Goal: Task Accomplishment & Management: Manage account settings

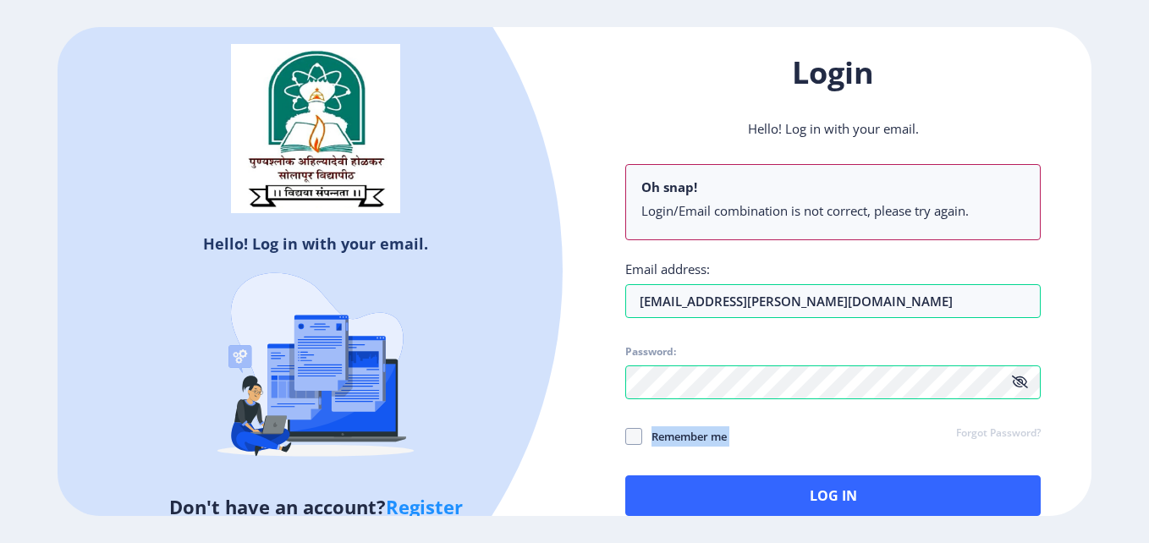
click at [919, 389] on div "Email address: tejas.hanchate@logix.in Password: Remember me Forgot Password? L…" at bounding box center [832, 387] width 415 height 255
click at [931, 524] on div "Hello! Log in with your email. Don't have an account? Register Login Hello! Log…" at bounding box center [574, 271] width 1149 height 543
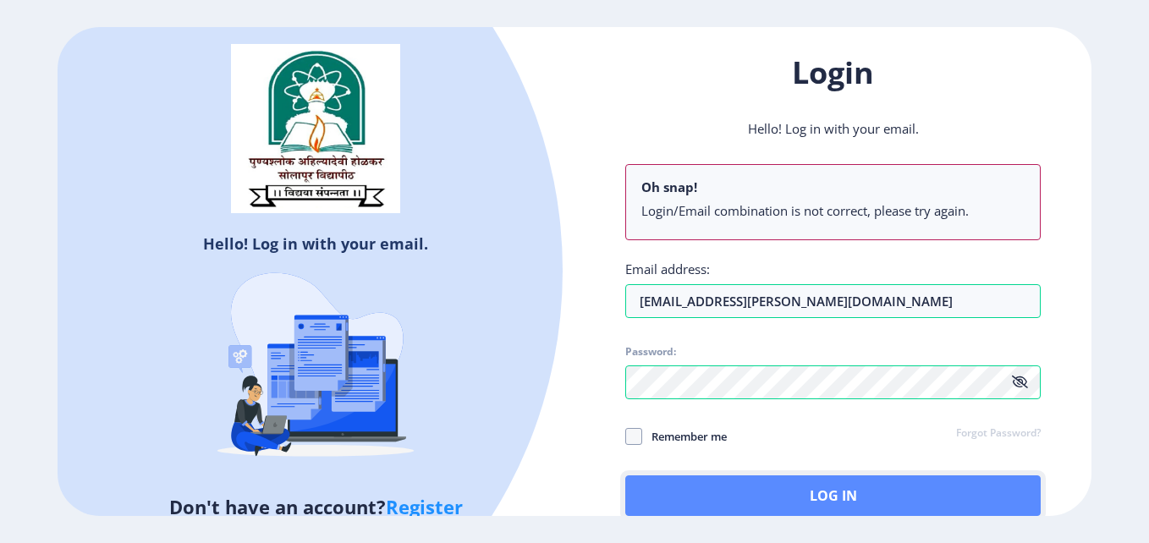
click at [929, 508] on button "Log In" at bounding box center [832, 495] width 415 height 41
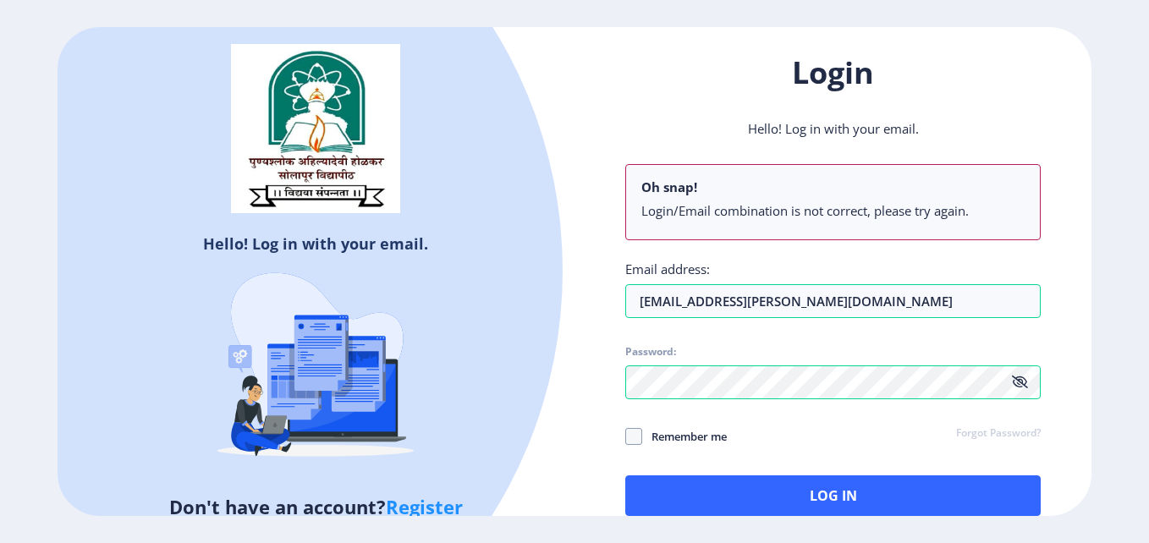
click at [1025, 383] on icon at bounding box center [1019, 382] width 16 height 13
click at [1019, 381] on icon at bounding box center [1020, 382] width 14 height 13
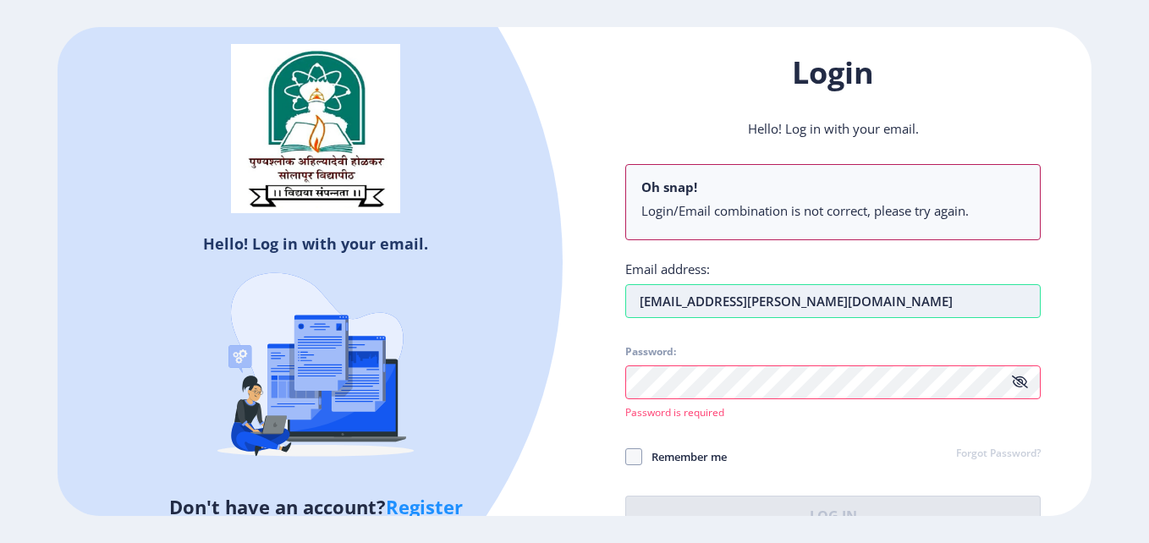
click at [868, 292] on input "tejas.hanchate@logix.in" at bounding box center [832, 301] width 415 height 34
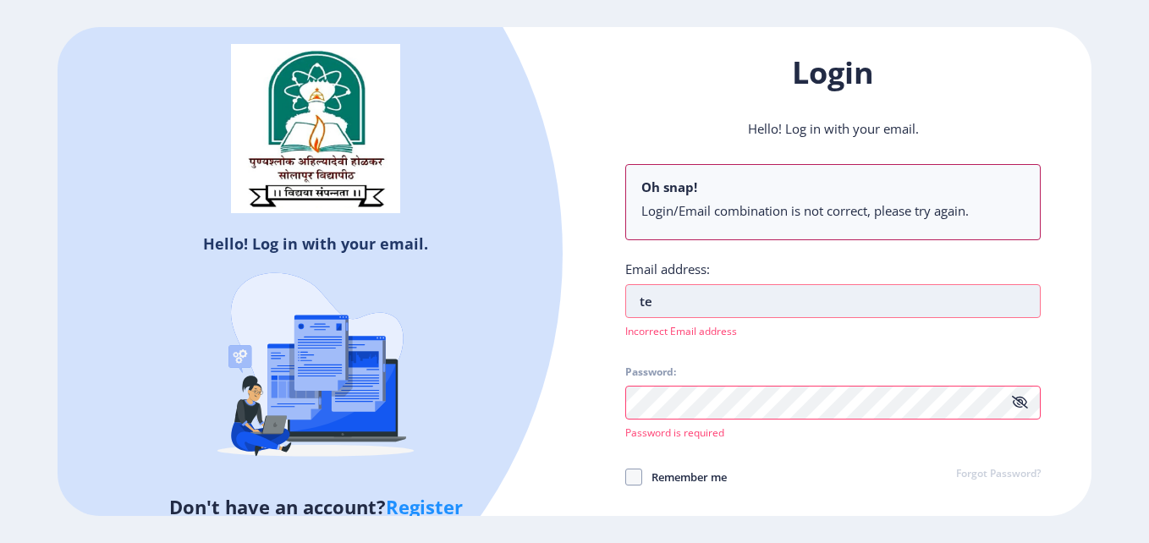
type input "t"
type input "y"
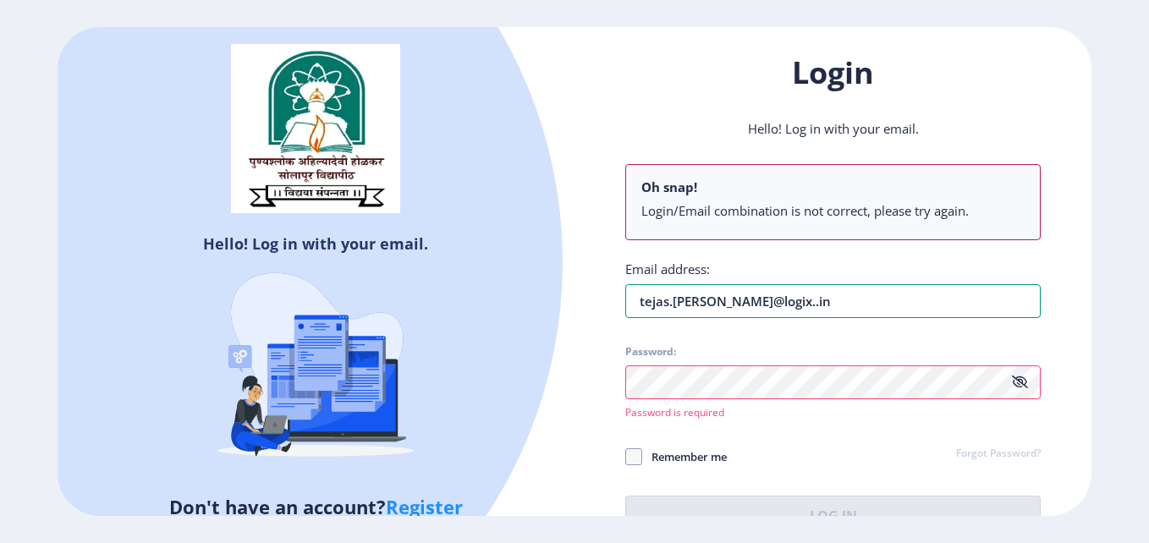
type input "tejas.hanchate@logix..in"
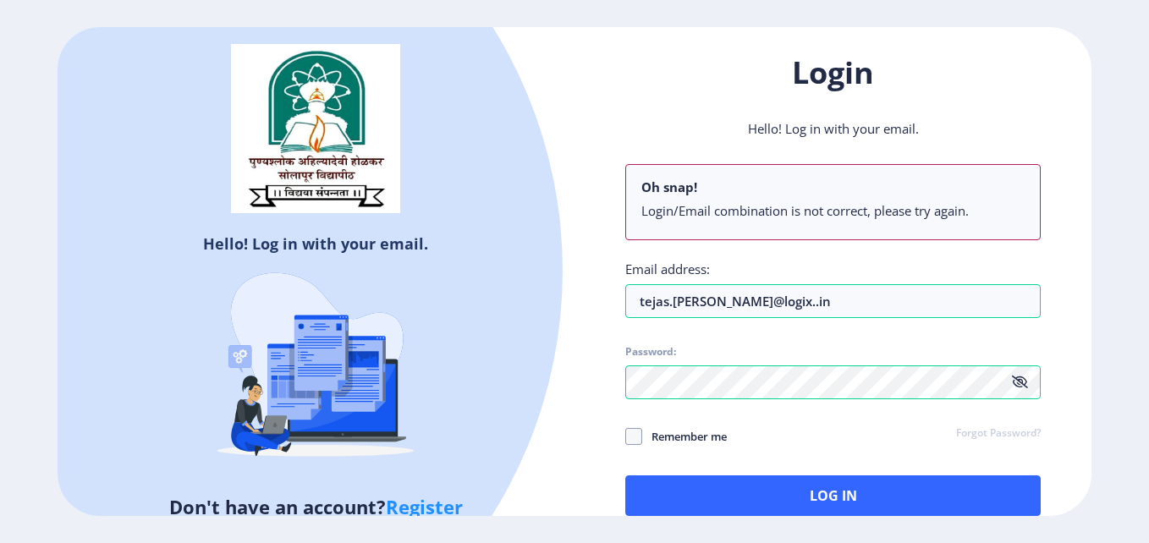
click at [1019, 382] on icon at bounding box center [1019, 382] width 16 height 13
click at [1017, 383] on icon at bounding box center [1020, 382] width 14 height 13
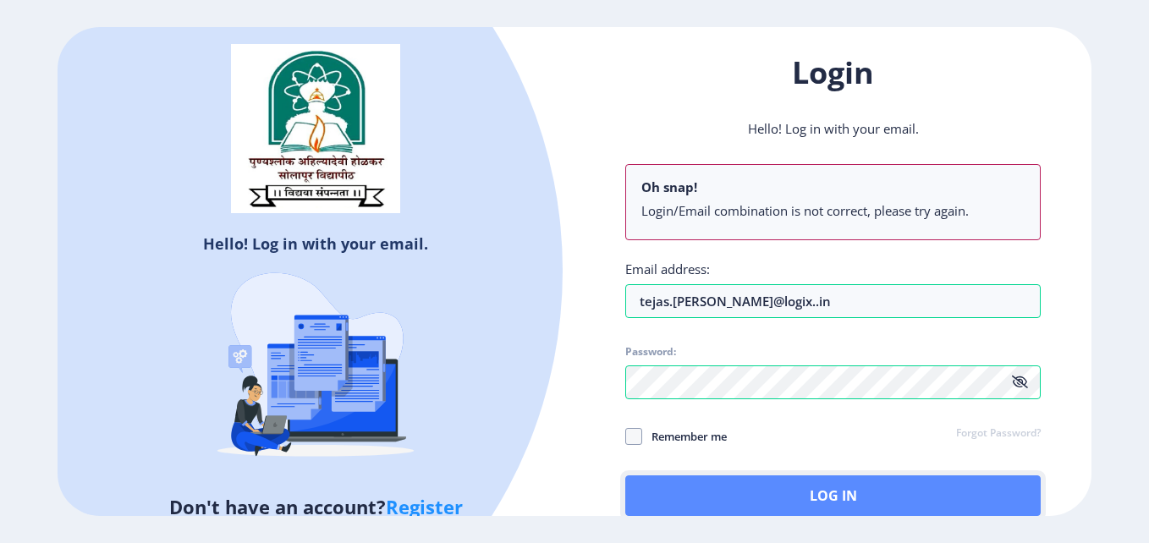
click at [838, 494] on button "Log In" at bounding box center [832, 495] width 415 height 41
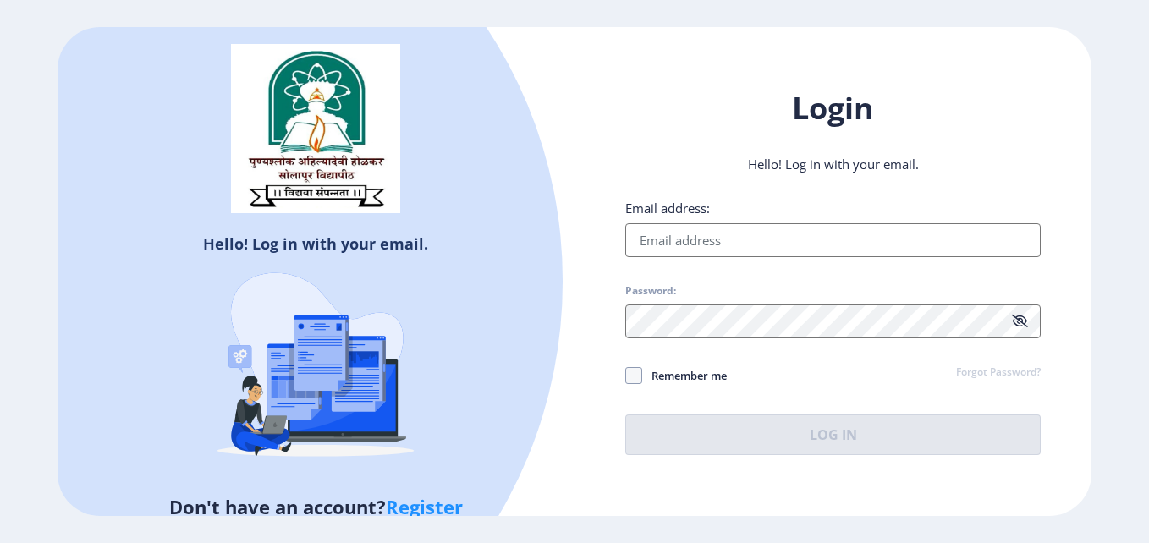
click at [758, 241] on input "Email address:" at bounding box center [832, 240] width 415 height 34
type input "[EMAIL_ADDRESS][DOMAIN_NAME]"
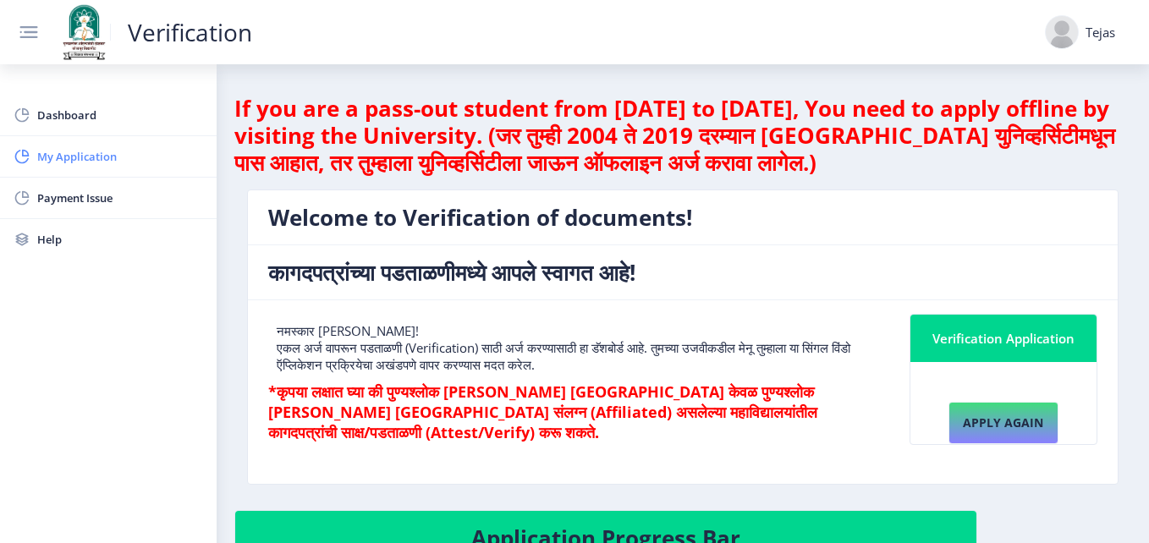
click at [29, 149] on rect at bounding box center [22, 156] width 17 height 17
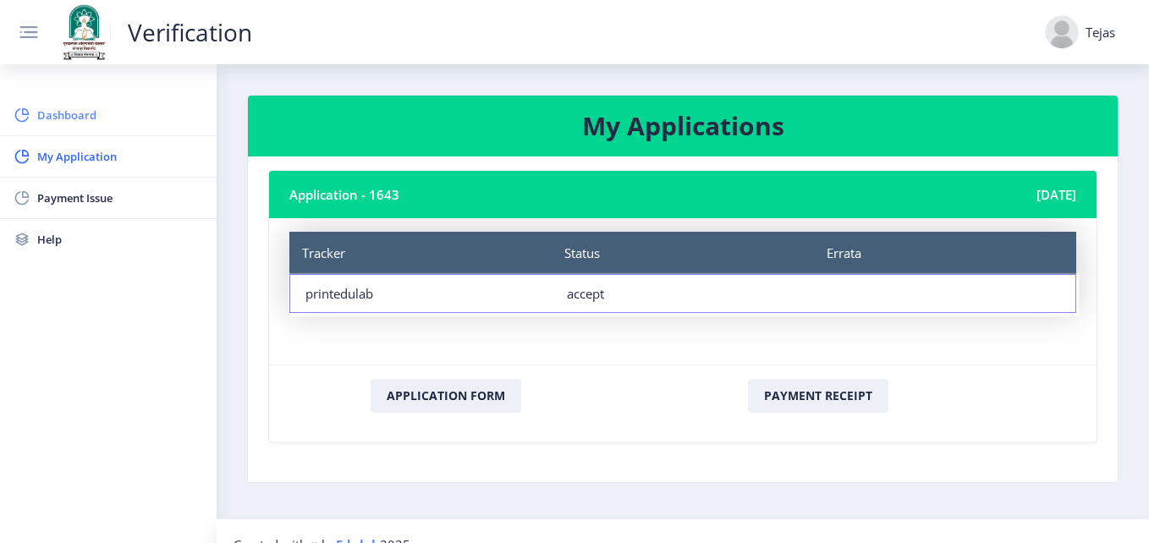
click at [57, 121] on span "Dashboard" at bounding box center [120, 115] width 166 height 20
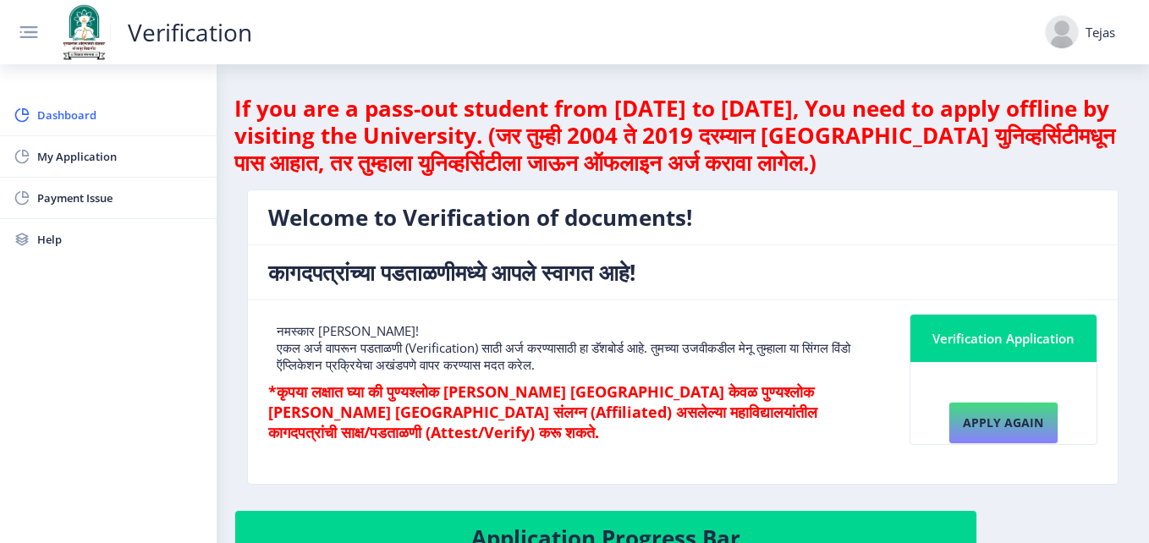
click at [1098, 27] on div "Tejas" at bounding box center [1100, 32] width 30 height 17
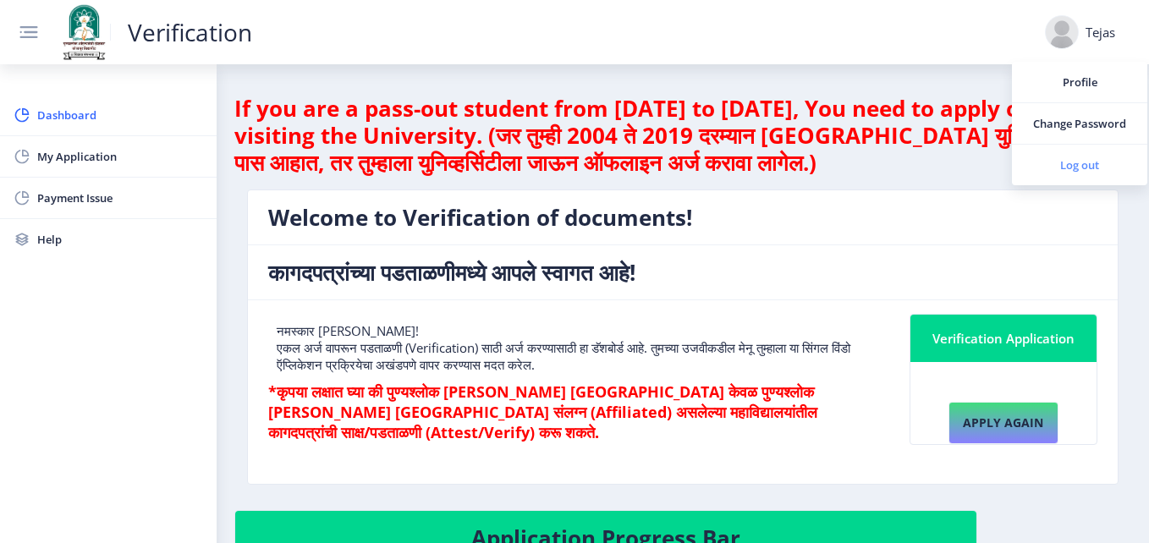
click at [1093, 162] on span "Log out" at bounding box center [1079, 165] width 108 height 20
